Goal: Task Accomplishment & Management: Use online tool/utility

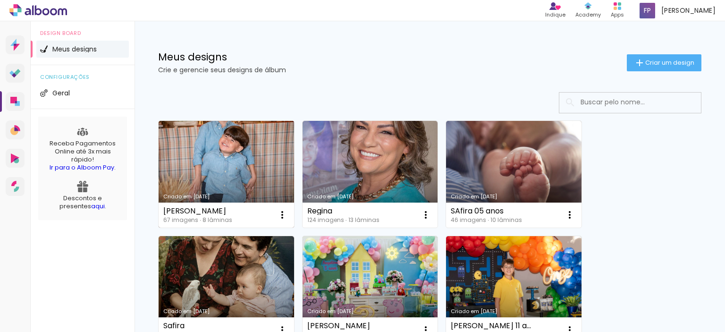
click at [226, 153] on link "Criado em [DATE]" at bounding box center [225, 174] width 135 height 107
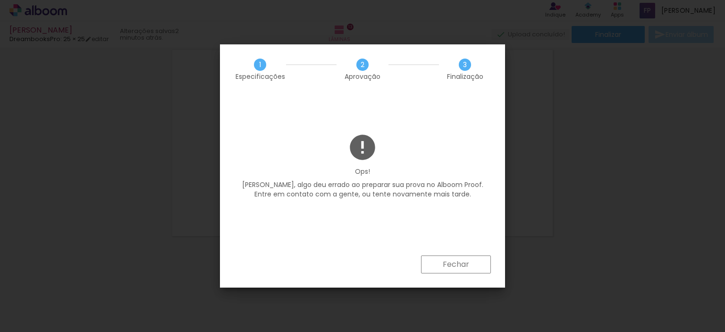
scroll to position [0, 1520]
click at [0, 0] on slot "Fechar" at bounding box center [0, 0] width 0 height 0
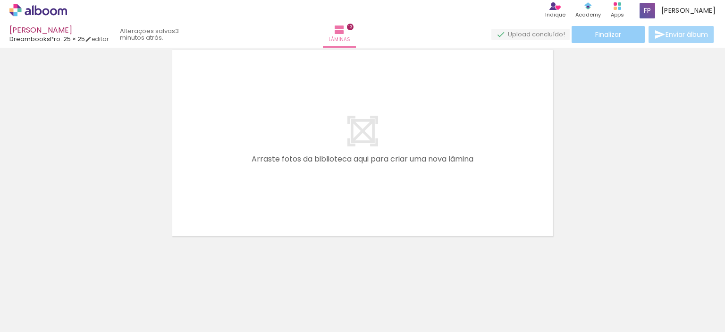
click at [603, 36] on span "Finalizar" at bounding box center [608, 34] width 26 height 7
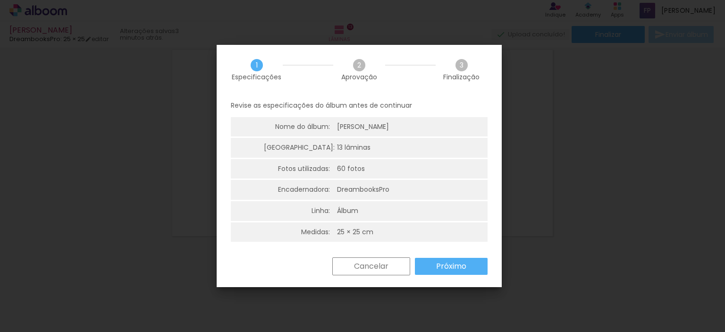
click at [0, 0] on slot "Próximo" at bounding box center [0, 0] width 0 height 0
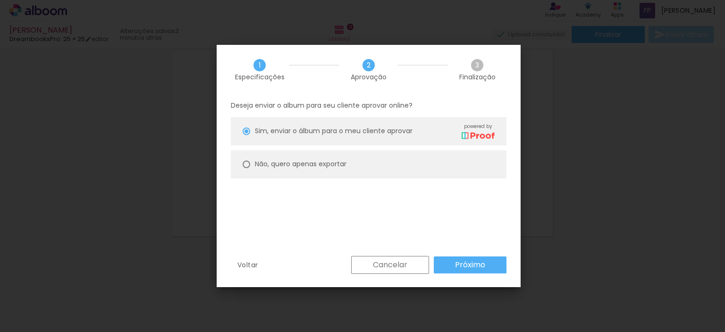
click at [0, 0] on slot "Cancelar" at bounding box center [0, 0] width 0 height 0
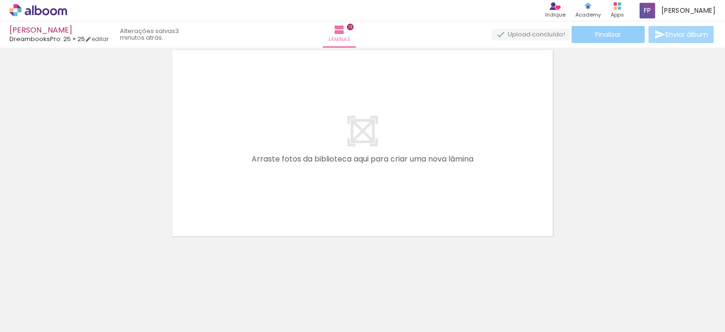
click at [596, 32] on span "Finalizar" at bounding box center [608, 34] width 26 height 7
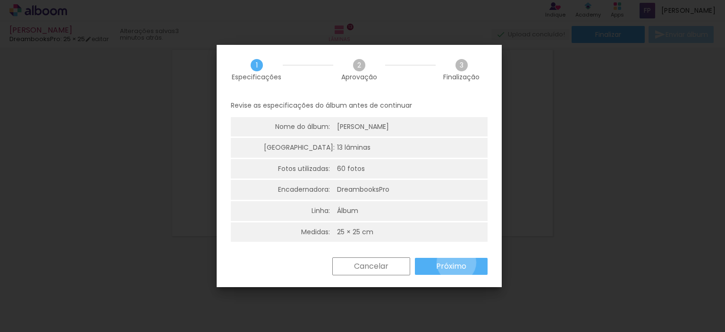
click at [0, 0] on slot "Próximo" at bounding box center [0, 0] width 0 height 0
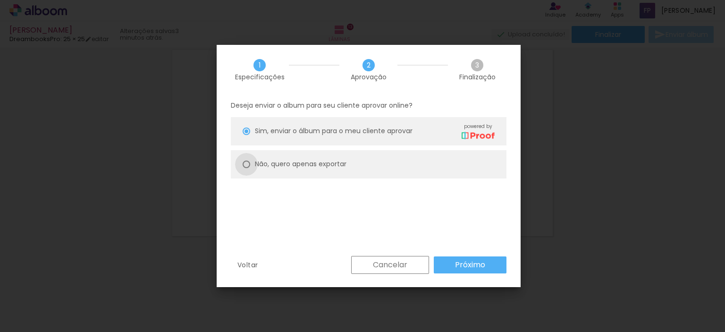
click at [245, 164] on div at bounding box center [246, 164] width 8 height 8
type paper-radio-button "on"
click at [0, 0] on slot "Próximo" at bounding box center [0, 0] width 0 height 0
type input "Alta, 300 DPI"
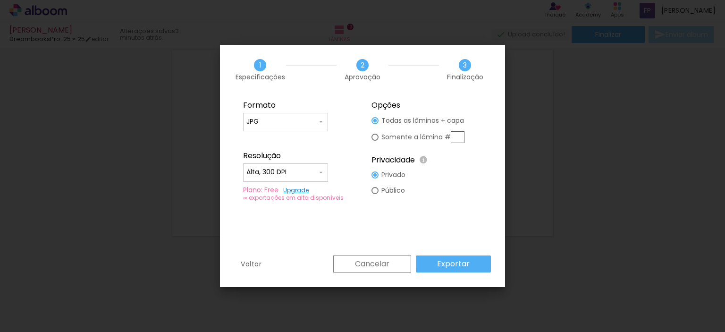
click at [0, 0] on slot "Exportar" at bounding box center [0, 0] width 0 height 0
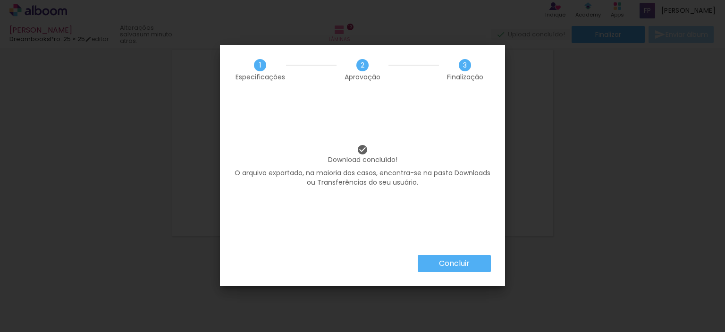
scroll to position [0, 1520]
click at [0, 0] on slot "Concluir" at bounding box center [0, 0] width 0 height 0
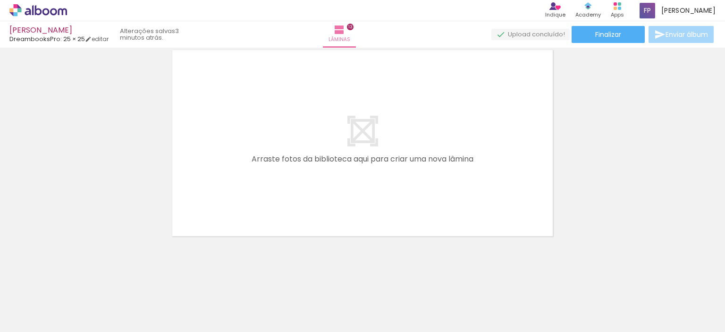
scroll to position [0, 1520]
